Goal: Task Accomplishment & Management: Use online tool/utility

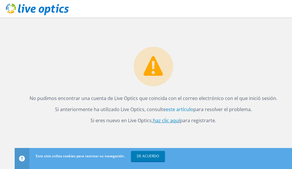
click at [178, 118] on font "haz clic aquí" at bounding box center [166, 120] width 27 height 6
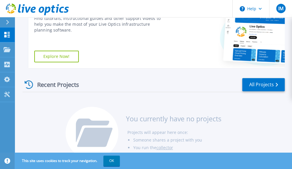
scroll to position [109, 0]
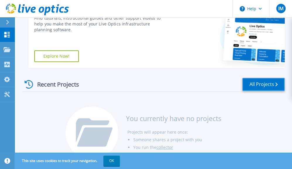
click at [277, 83] on icon at bounding box center [276, 85] width 2 height 4
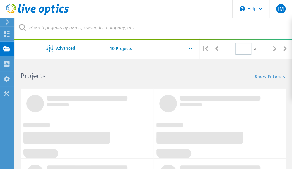
type input "1"
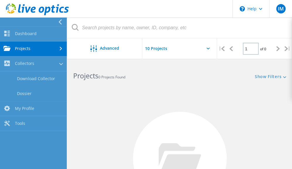
click at [60, 23] on use at bounding box center [60, 21] width 3 height 5
click at [61, 23] on icon at bounding box center [60, 21] width 4 height 5
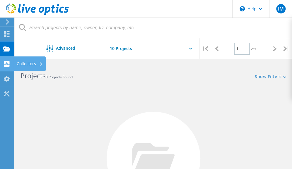
click at [10, 63] on icon at bounding box center [6, 64] width 7 height 6
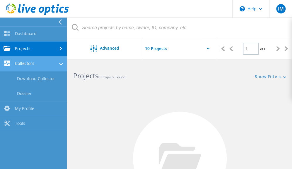
click at [60, 66] on div at bounding box center [61, 64] width 4 height 6
click at [60, 66] on link "Collectors" at bounding box center [33, 64] width 67 height 15
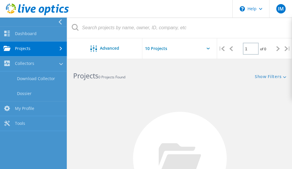
scroll to position [95, 0]
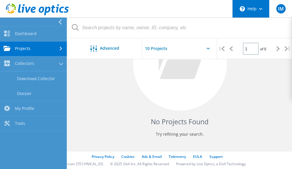
click at [257, 14] on div "\n Help" at bounding box center [250, 9] width 37 height 18
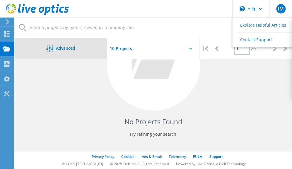
click at [70, 50] on span "Advanced" at bounding box center [65, 48] width 19 height 4
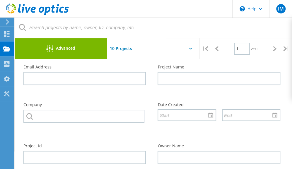
click at [0, 0] on div at bounding box center [0, 0] width 0 height 0
click at [9, 32] on icon at bounding box center [6, 34] width 7 height 6
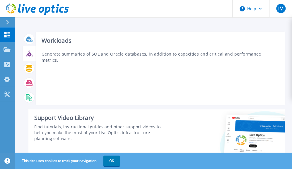
click at [60, 102] on div "Workloads Generate summaries of SQL and Oracle databases, in addition to capaci…" at bounding box center [160, 68] width 249 height 73
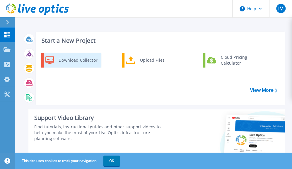
click at [84, 64] on div "Download Collector" at bounding box center [78, 60] width 44 height 12
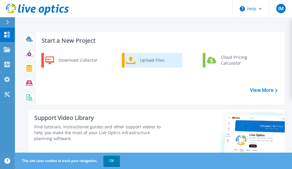
click at [159, 63] on div "Upload Files" at bounding box center [158, 60] width 43 height 12
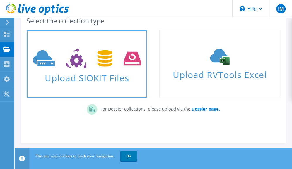
scroll to position [47, 0]
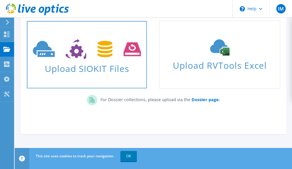
click at [107, 75] on link "Upload SIOKIT Files" at bounding box center [86, 54] width 121 height 69
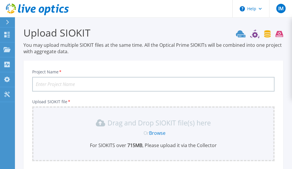
click at [96, 83] on input "Project Name *" at bounding box center [153, 84] width 242 height 15
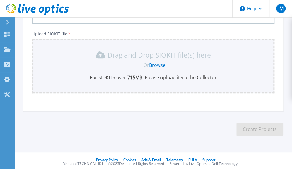
scroll to position [68, 0]
click at [156, 107] on div "Project Name * SRV-AUTOMATA11 Upload SIOKIT file * Drag and Drop SIOKIT file(s)…" at bounding box center [153, 53] width 260 height 115
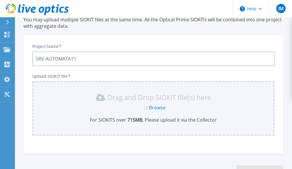
scroll to position [0, 0]
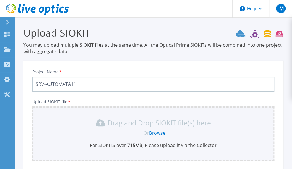
click at [106, 81] on input "SRV-AUTOMATA11" at bounding box center [153, 84] width 242 height 15
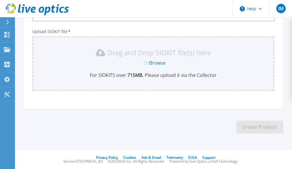
type input "SRV-AUTOMATA11.siokit"
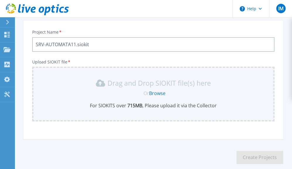
scroll to position [40, 0]
click at [154, 94] on link "Browse" at bounding box center [157, 93] width 16 height 6
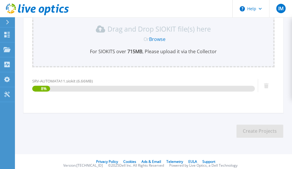
scroll to position [98, 0]
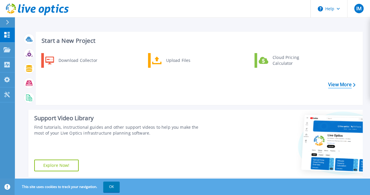
click at [296, 87] on link "View More" at bounding box center [341, 85] width 27 height 6
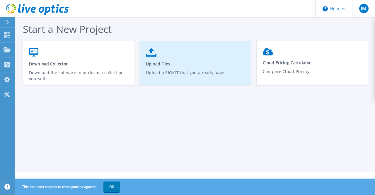
click at [231, 49] on link "Upload Files Upload a SIOKIT that you already have" at bounding box center [195, 66] width 111 height 42
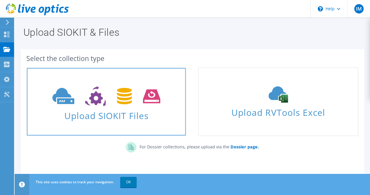
click at [155, 123] on link "Upload SIOKIT Files" at bounding box center [106, 101] width 160 height 69
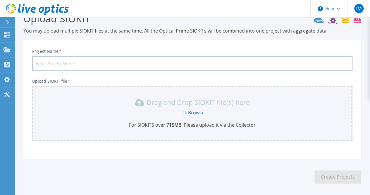
scroll to position [38, 0]
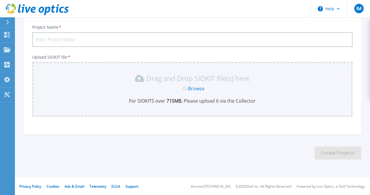
click at [60, 40] on input "Project Name *" at bounding box center [192, 39] width 321 height 15
type input "FRISA"
click at [197, 88] on link "Browse" at bounding box center [196, 88] width 16 height 6
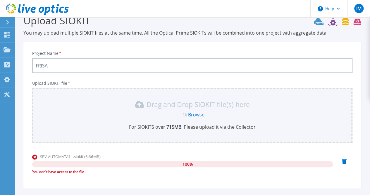
scroll to position [13, 0]
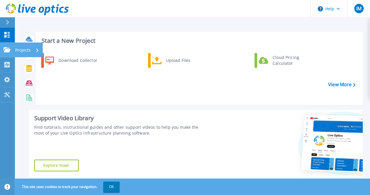
click at [24, 50] on p "Projects" at bounding box center [23, 49] width 16 height 15
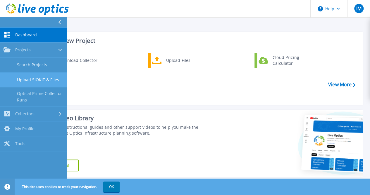
click at [53, 77] on link "Upload SIOKIT & Files" at bounding box center [33, 79] width 67 height 15
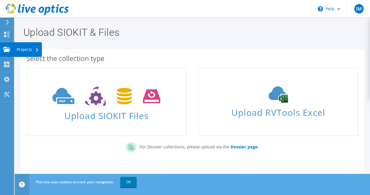
click at [26, 48] on div "Projects" at bounding box center [28, 49] width 28 height 15
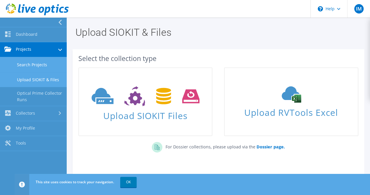
click at [53, 64] on link "Search Projects" at bounding box center [33, 64] width 67 height 15
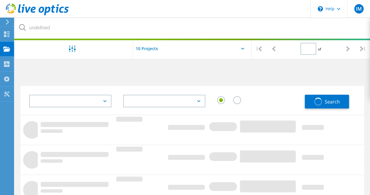
type input "1"
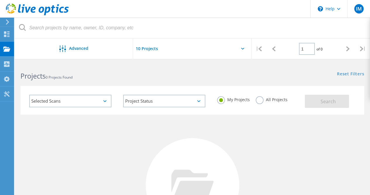
click at [104, 100] on div "Selected Scans" at bounding box center [70, 101] width 82 height 13
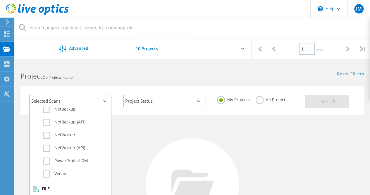
scroll to position [416, 0]
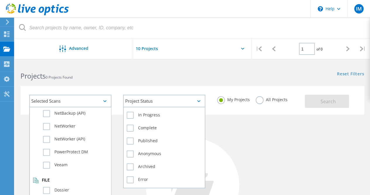
click at [187, 103] on div "Project Status" at bounding box center [164, 101] width 82 height 13
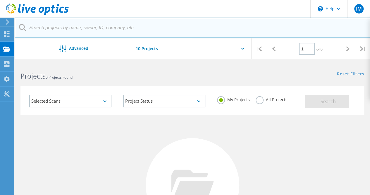
click at [256, 30] on input "text" at bounding box center [193, 28] width 356 height 20
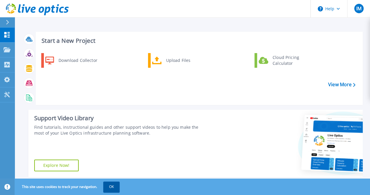
click at [109, 189] on button "OK" at bounding box center [111, 186] width 16 height 11
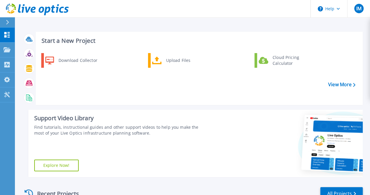
scroll to position [97, 0]
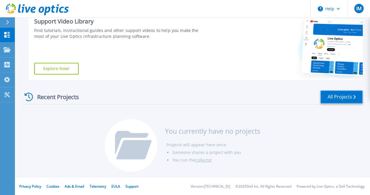
click at [336, 96] on link "All Projects" at bounding box center [342, 96] width 42 height 13
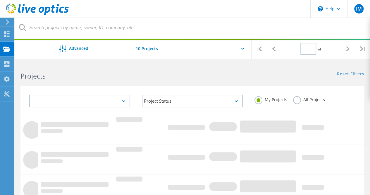
type input "1"
